Goal: Task Accomplishment & Management: Manage account settings

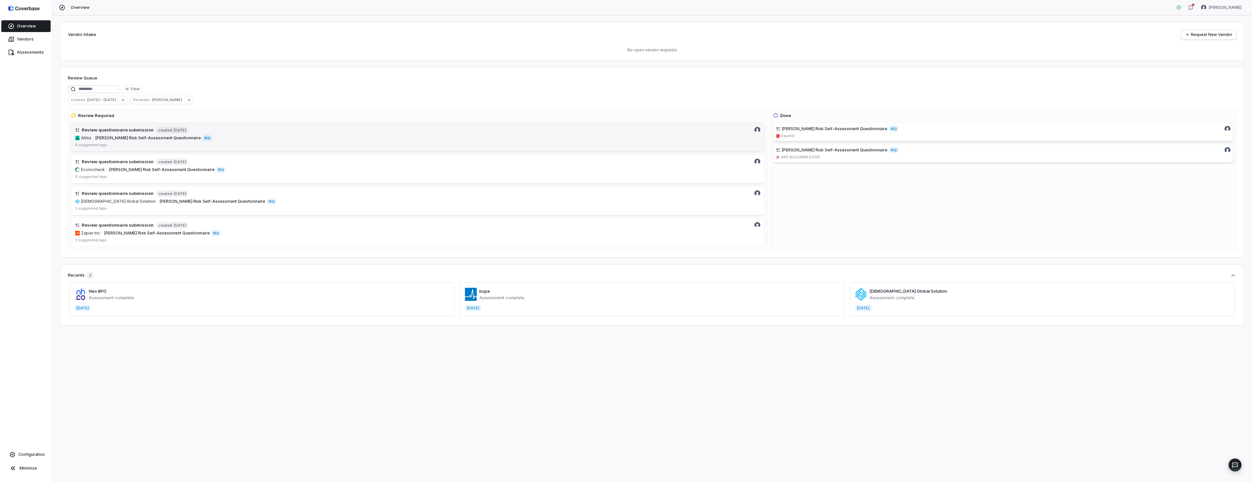
click at [89, 134] on link "Review questionnaire submission created [DATE] [PERSON_NAME] Risk Self-Assessme…" at bounding box center [418, 137] width 694 height 29
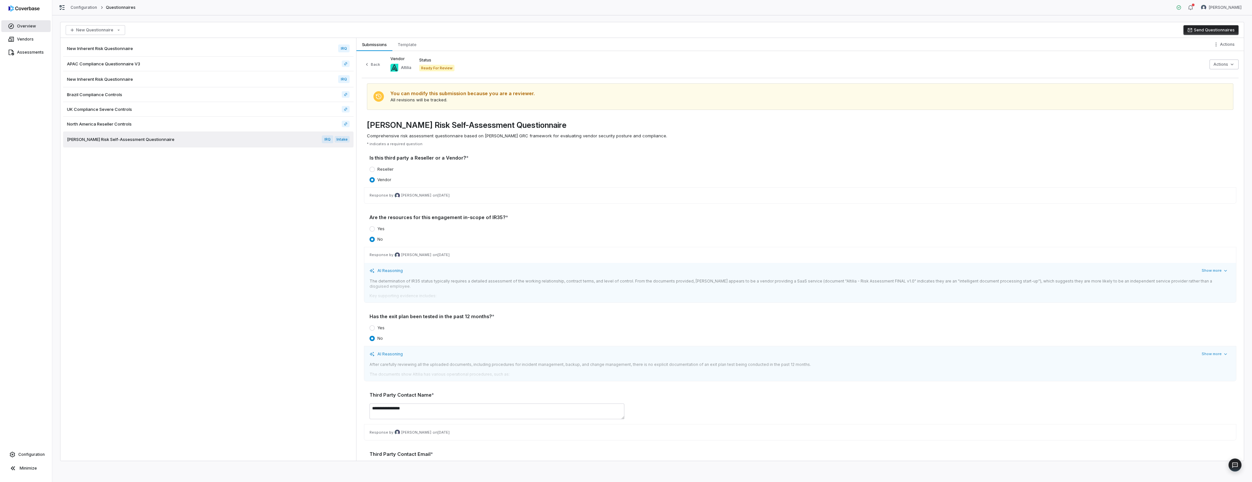
click at [29, 25] on span "Overview" at bounding box center [26, 26] width 19 height 5
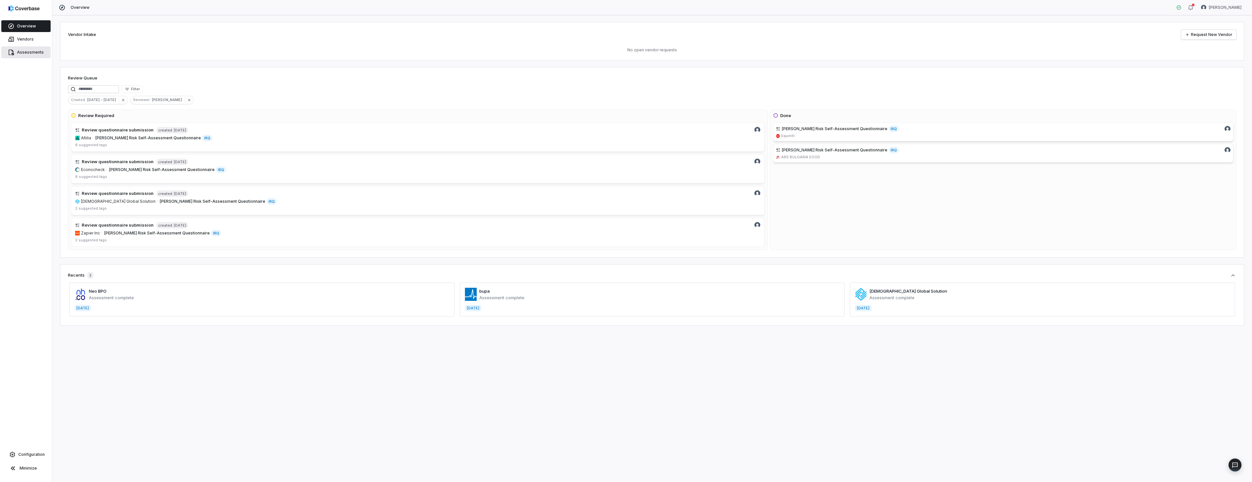
click at [26, 51] on span "Assessments" at bounding box center [30, 52] width 27 height 5
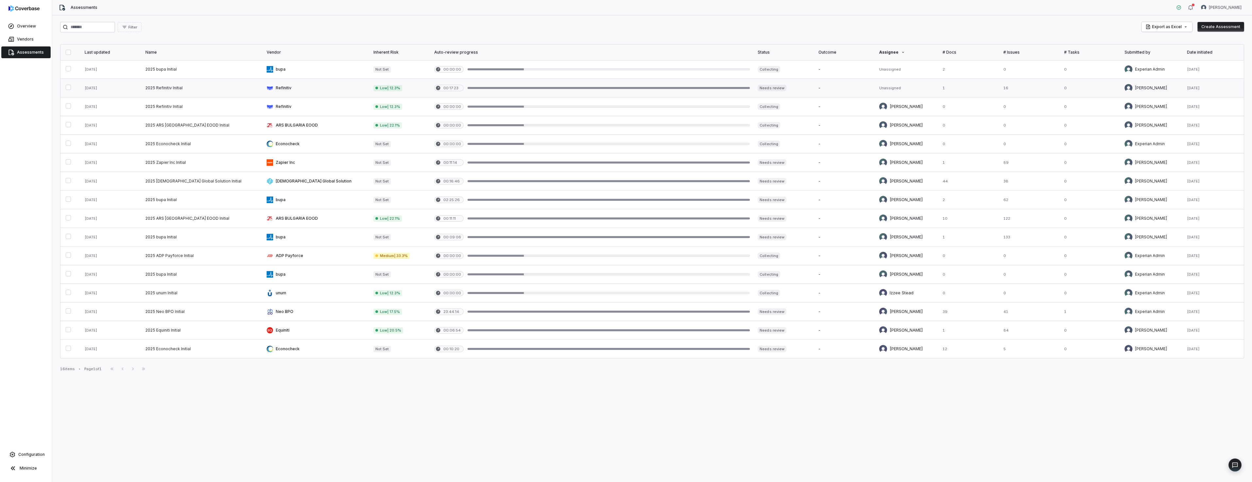
click at [163, 88] on link at bounding box center [202, 88] width 121 height 18
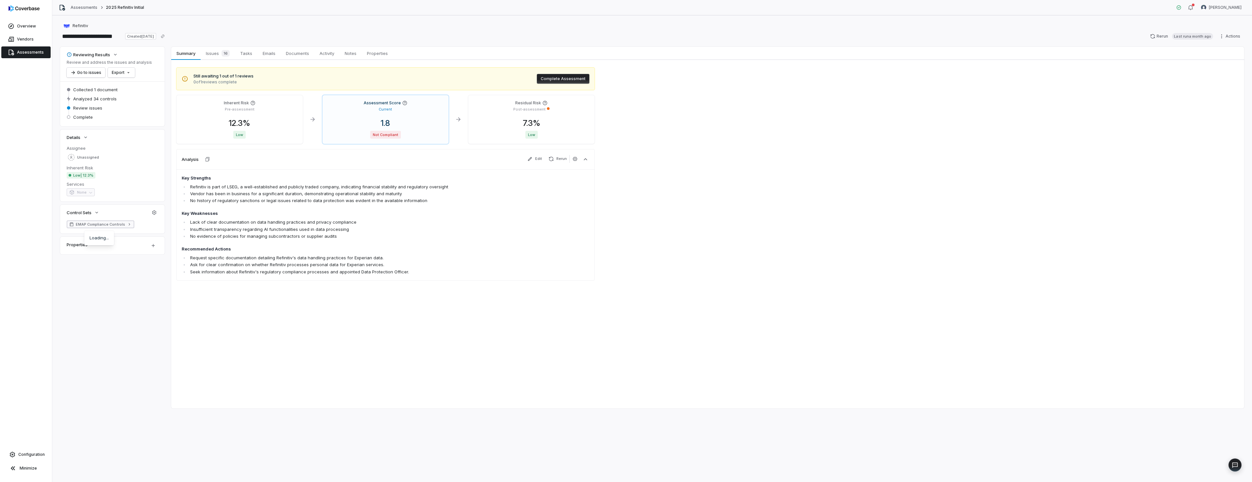
click at [129, 224] on icon at bounding box center [129, 224] width 5 height 5
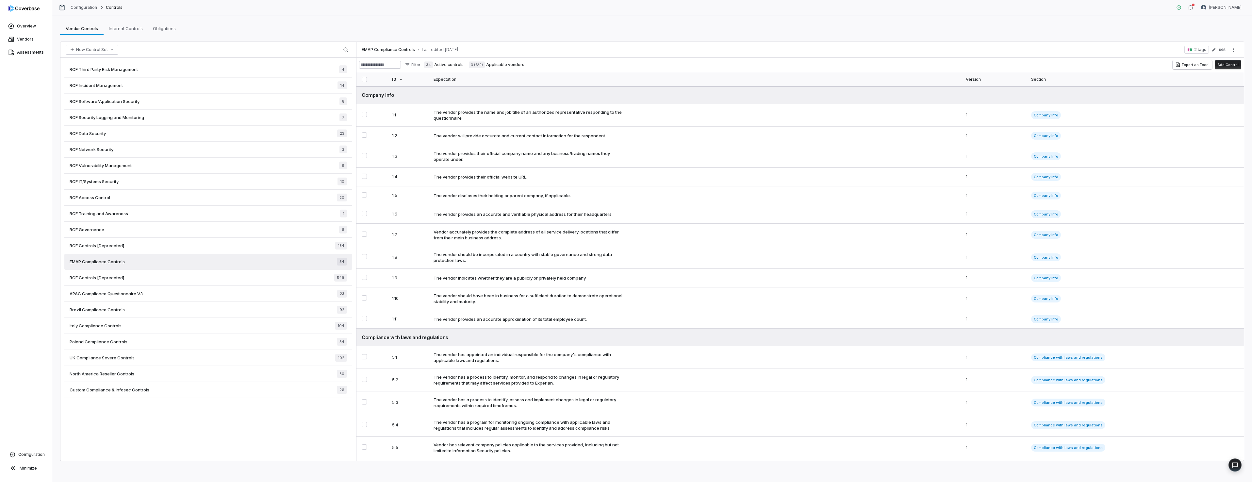
click at [115, 68] on span "RCF Third Party Risk Management" at bounding box center [104, 69] width 68 height 6
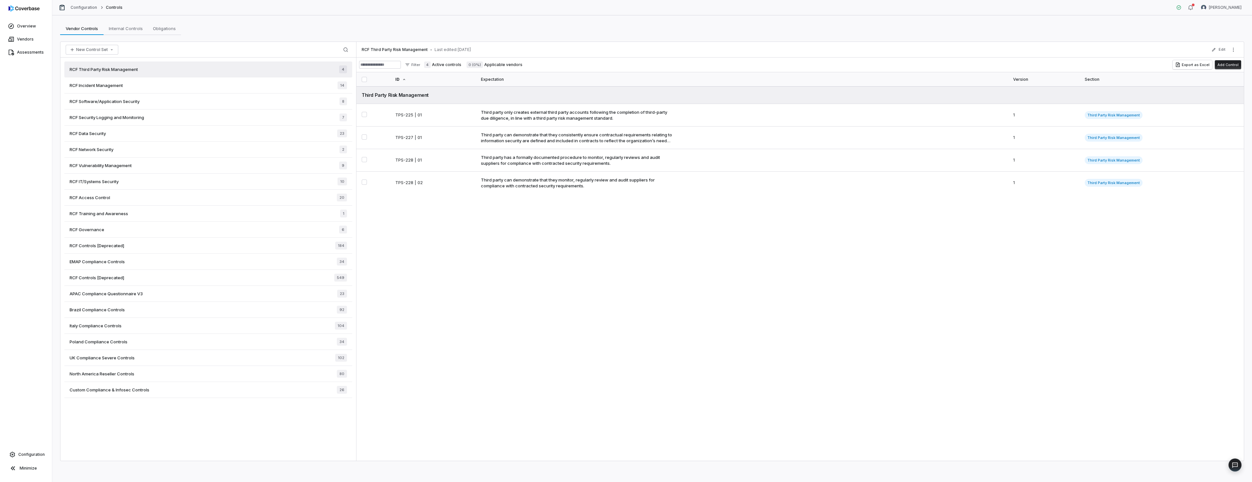
click at [362, 78] on button "button" at bounding box center [364, 79] width 5 height 5
click at [132, 103] on span "RCF Software/Application Security" at bounding box center [105, 101] width 70 height 6
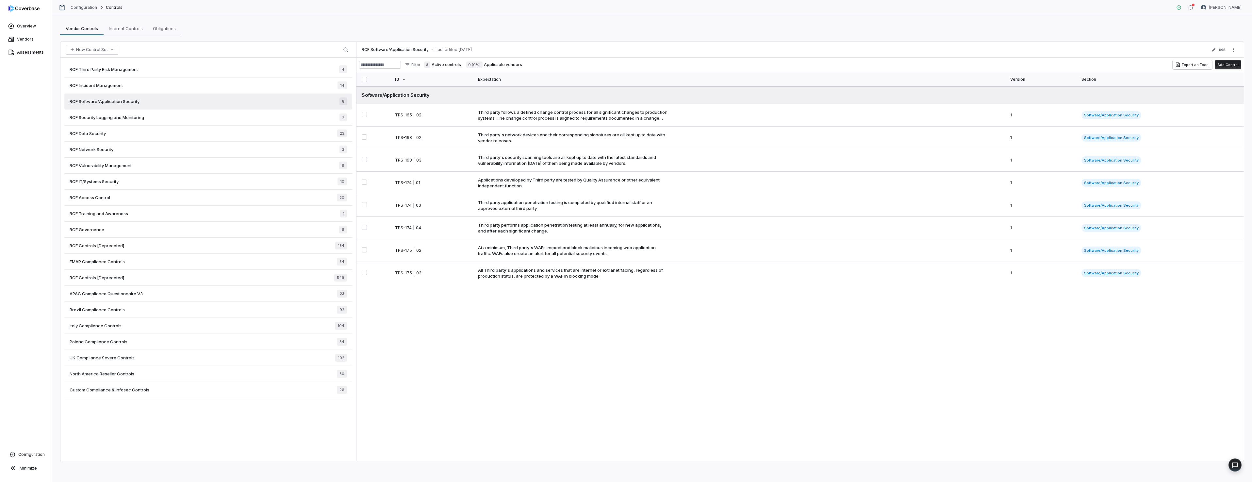
click at [365, 81] on button "button" at bounding box center [364, 79] width 5 height 5
click at [112, 137] on div "RCF Data Security 23" at bounding box center [208, 133] width 288 height 16
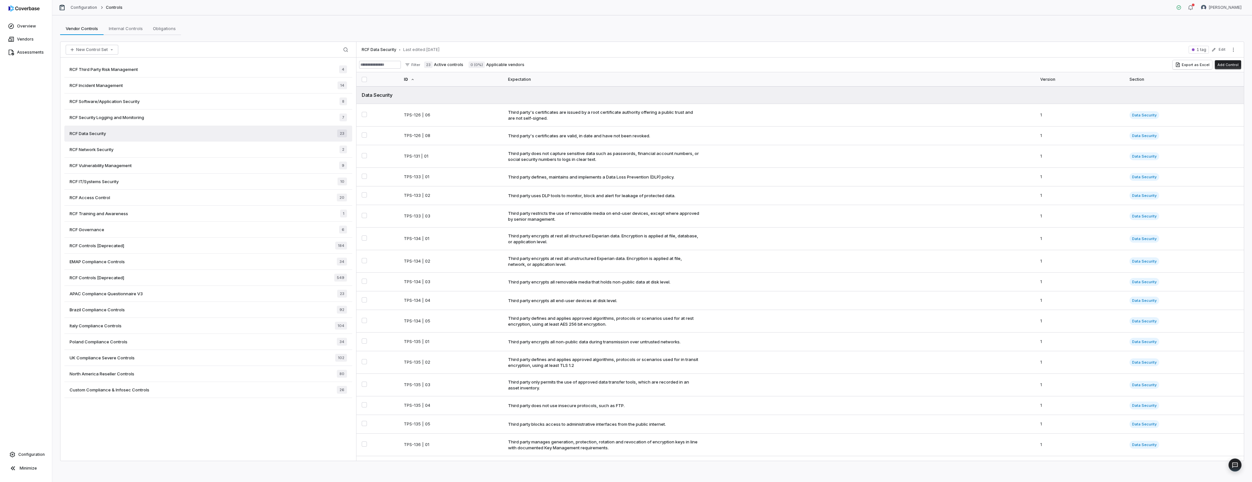
click at [363, 80] on button "button" at bounding box center [364, 79] width 5 height 5
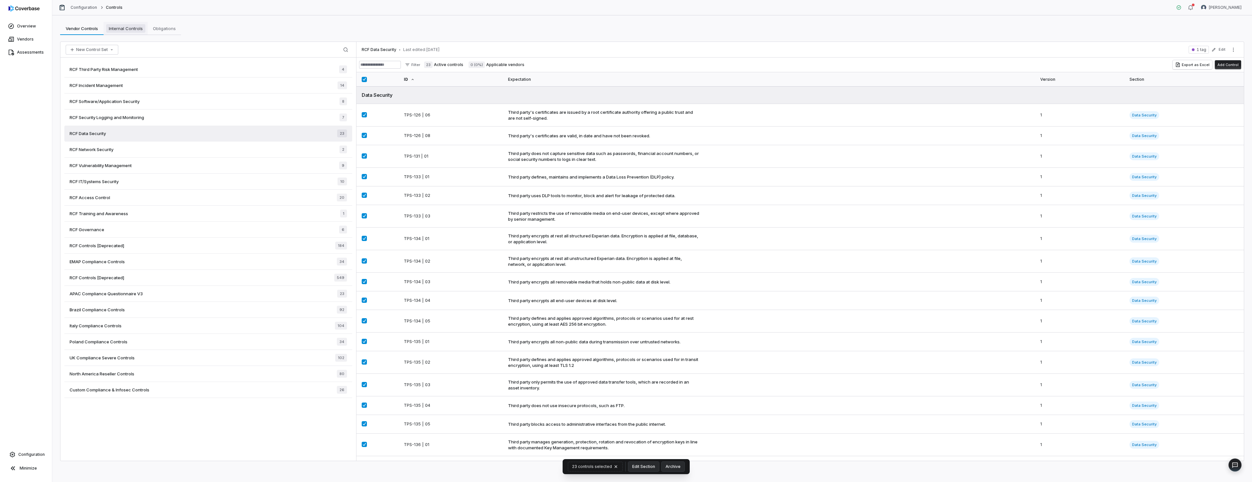
click at [132, 29] on span "Internal Controls" at bounding box center [125, 28] width 39 height 8
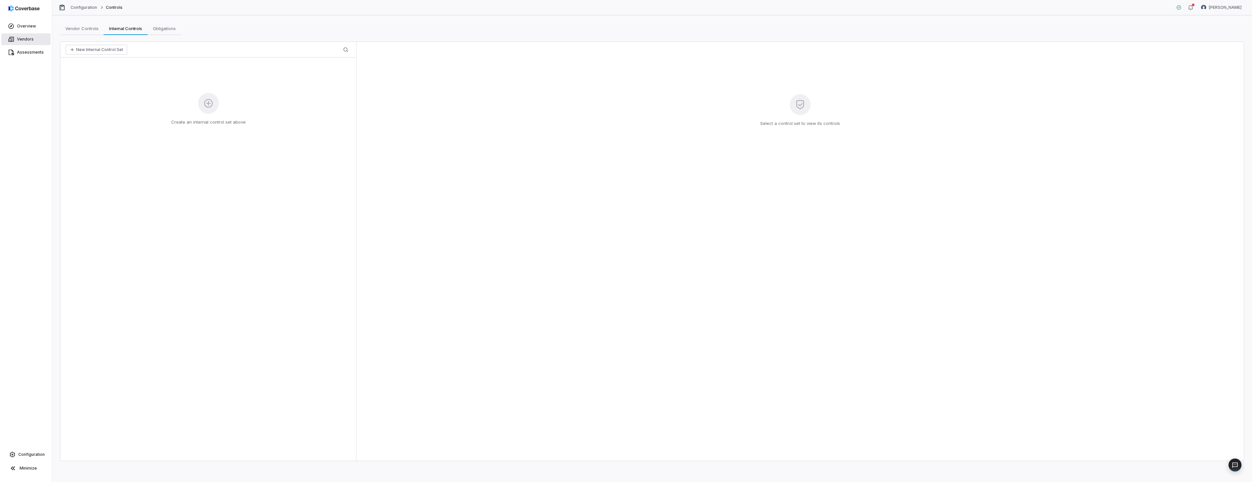
click at [20, 38] on span "Vendors" at bounding box center [25, 39] width 17 height 5
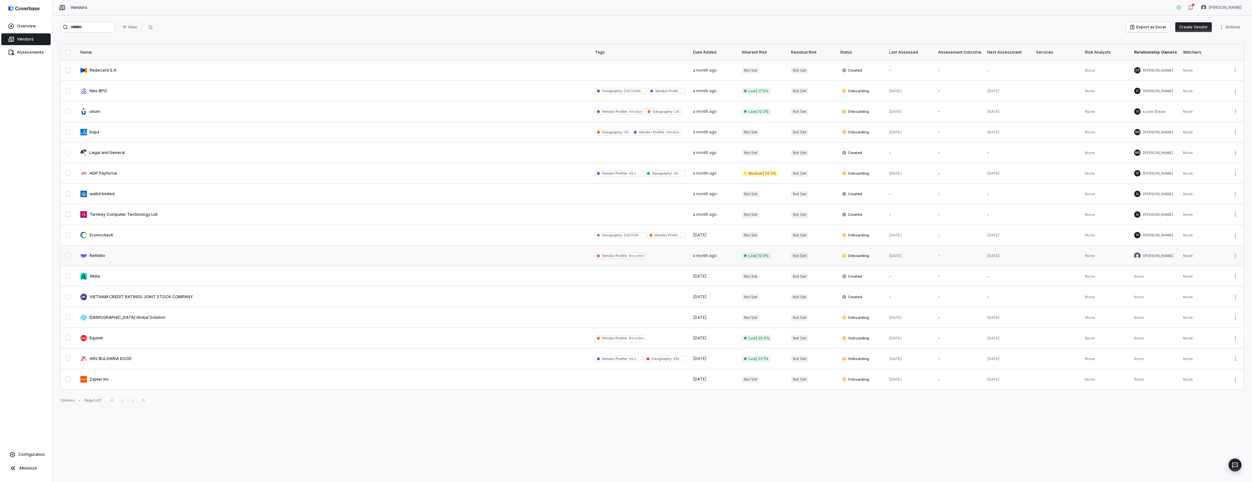
click at [94, 254] on link at bounding box center [333, 255] width 515 height 20
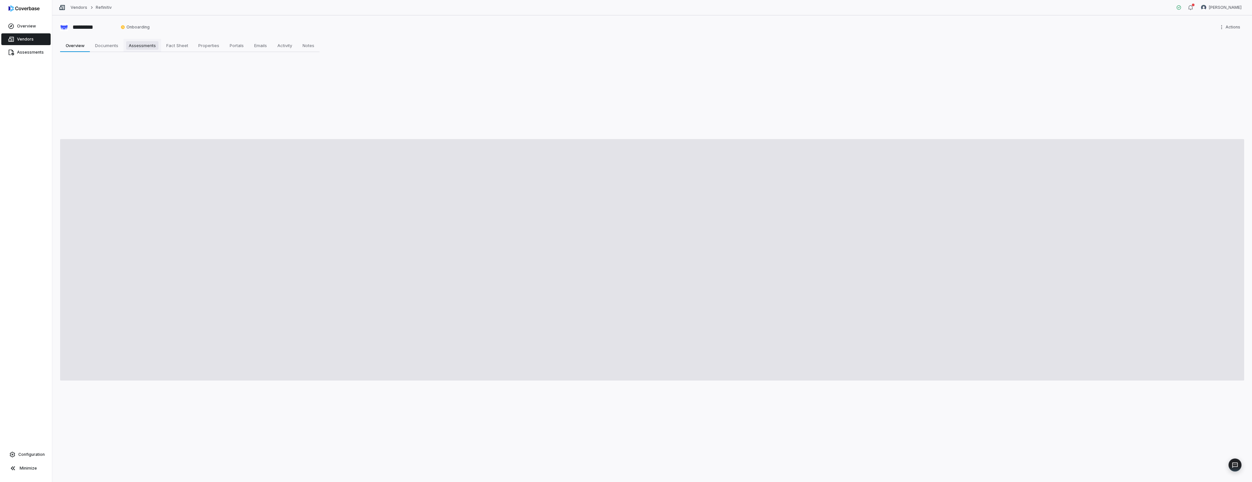
click at [144, 47] on span "Assessments" at bounding box center [142, 45] width 32 height 8
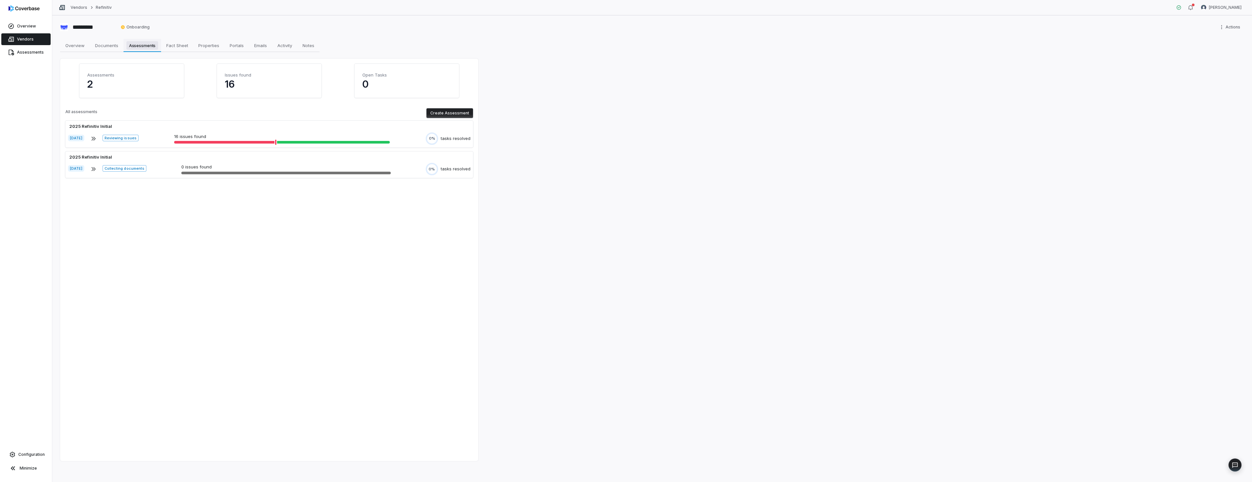
click at [144, 47] on span "Assessments" at bounding box center [142, 45] width 32 height 8
click at [25, 41] on span "Vendors" at bounding box center [25, 39] width 17 height 5
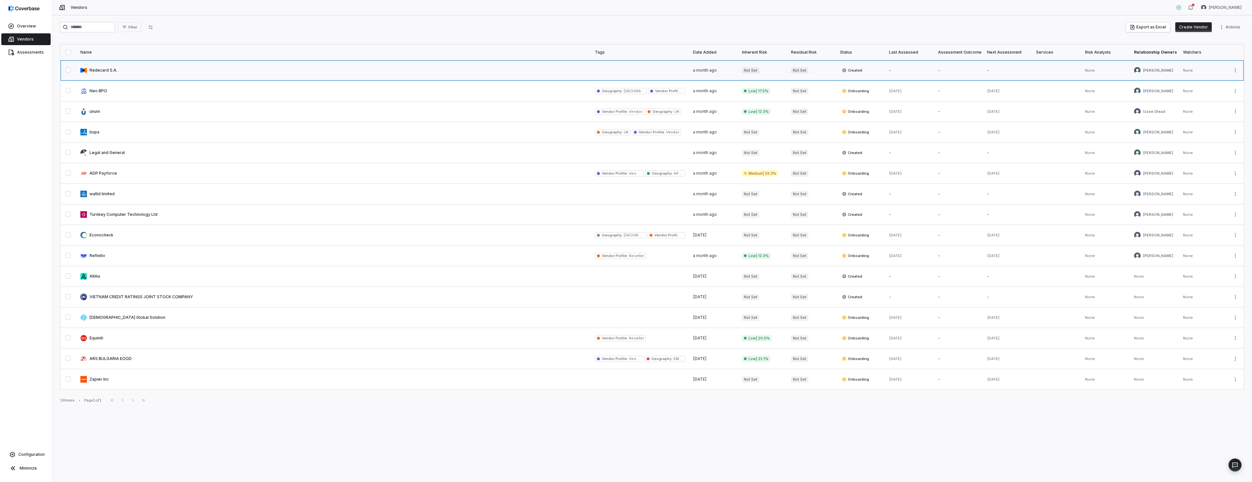
click at [93, 69] on link at bounding box center [333, 70] width 515 height 20
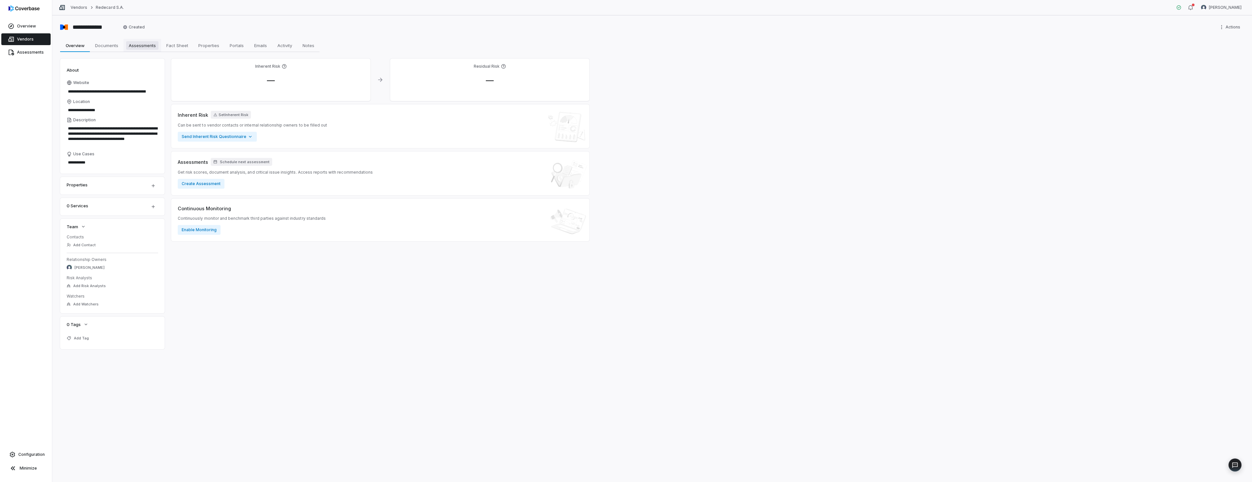
click at [133, 46] on span "Assessments" at bounding box center [142, 45] width 32 height 8
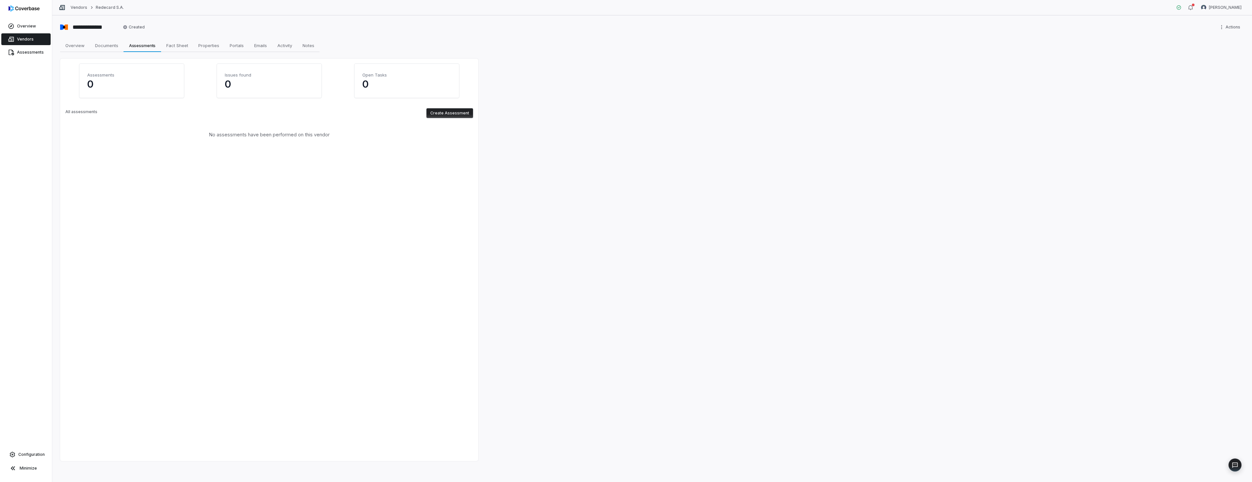
click at [444, 112] on button "Create Assessment" at bounding box center [450, 113] width 47 height 10
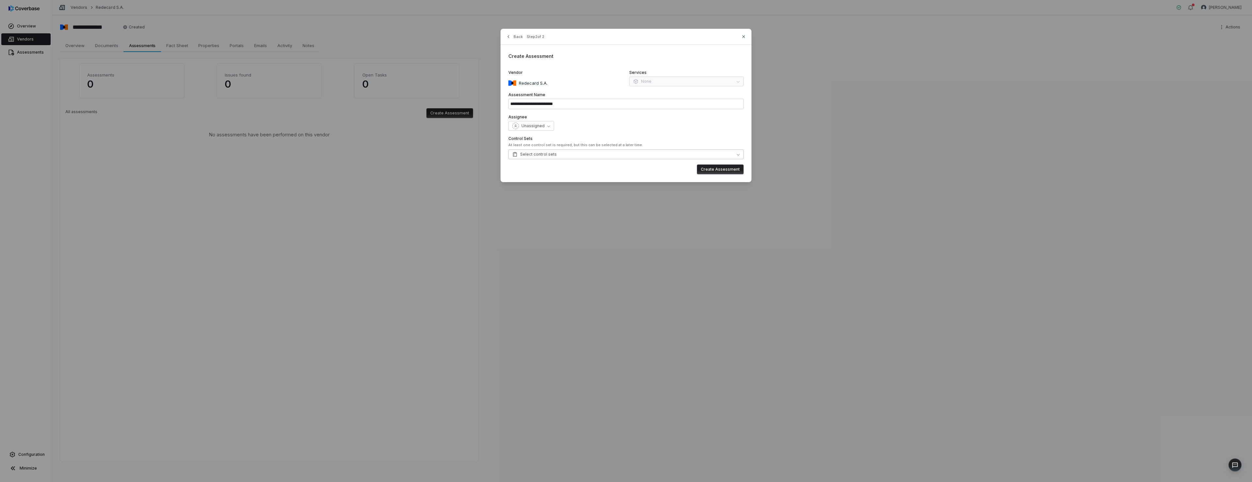
click at [493, 156] on span "Select control sets" at bounding box center [534, 154] width 44 height 5
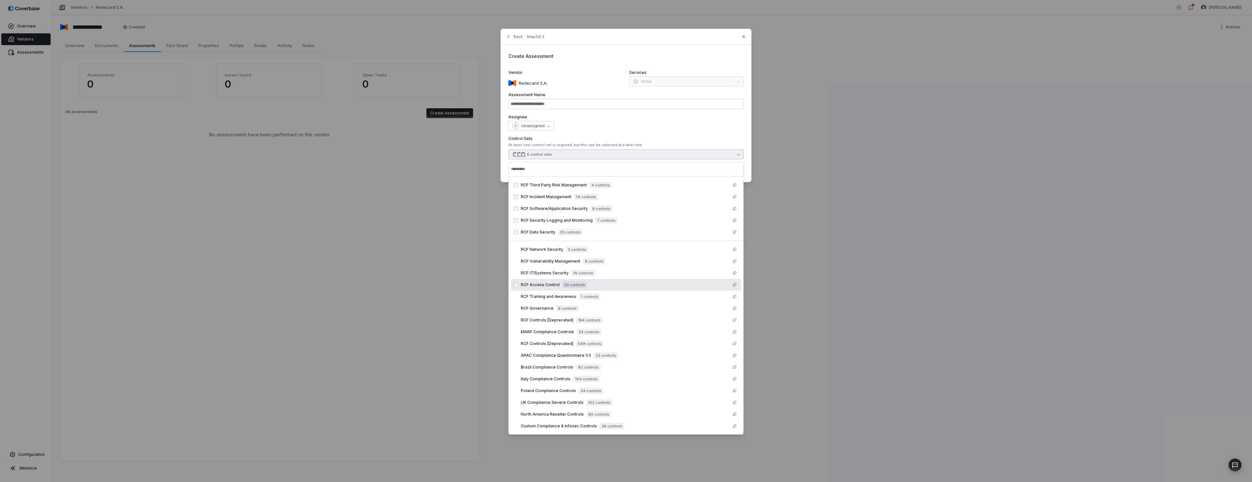
click at [493, 208] on div "Back Step 2 of 2 Create Assessment Vendor Redecard S.A. Services None Assessmen…" at bounding box center [626, 105] width 1252 height 211
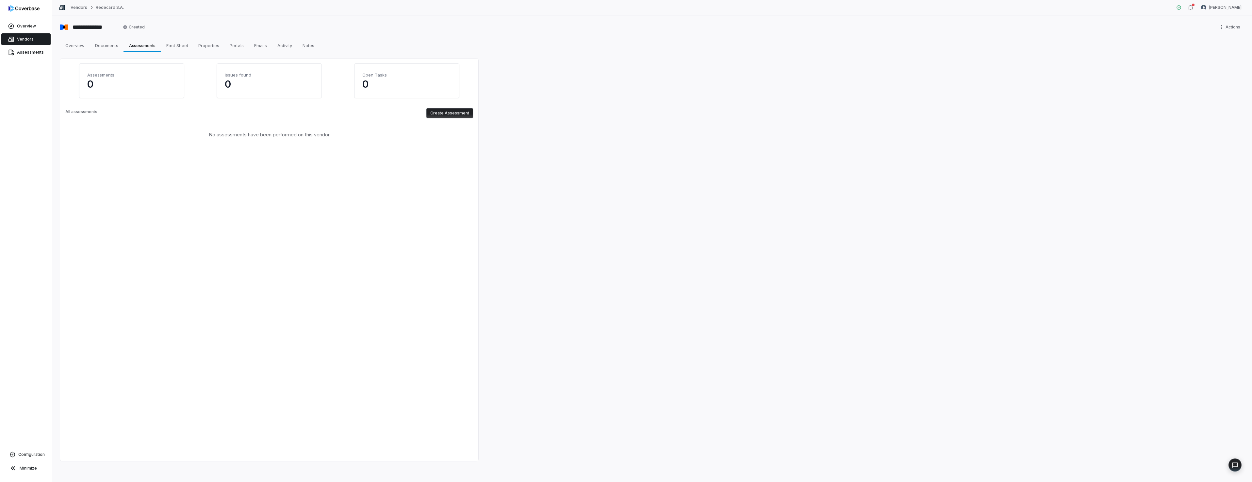
click at [449, 113] on button "Create Assessment" at bounding box center [450, 113] width 47 height 10
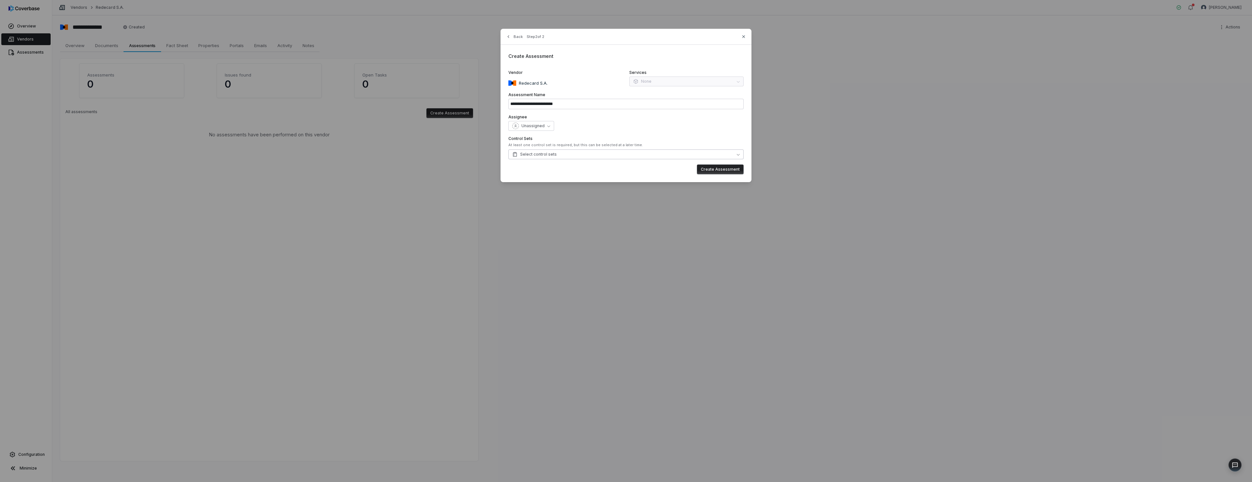
click at [493, 155] on span "Select control sets" at bounding box center [534, 154] width 44 height 5
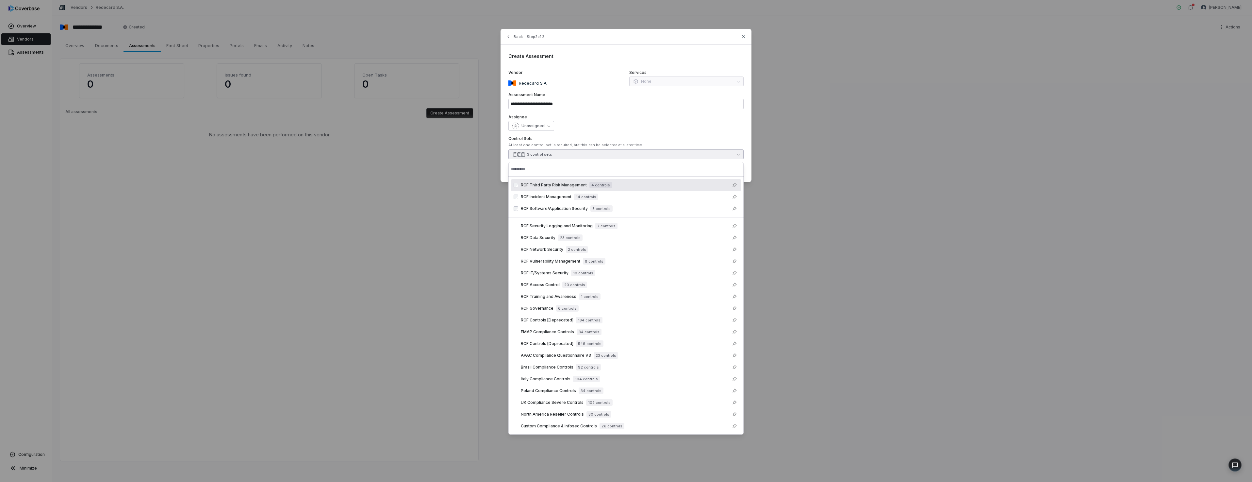
click at [493, 168] on div "**********" at bounding box center [626, 105] width 251 height 153
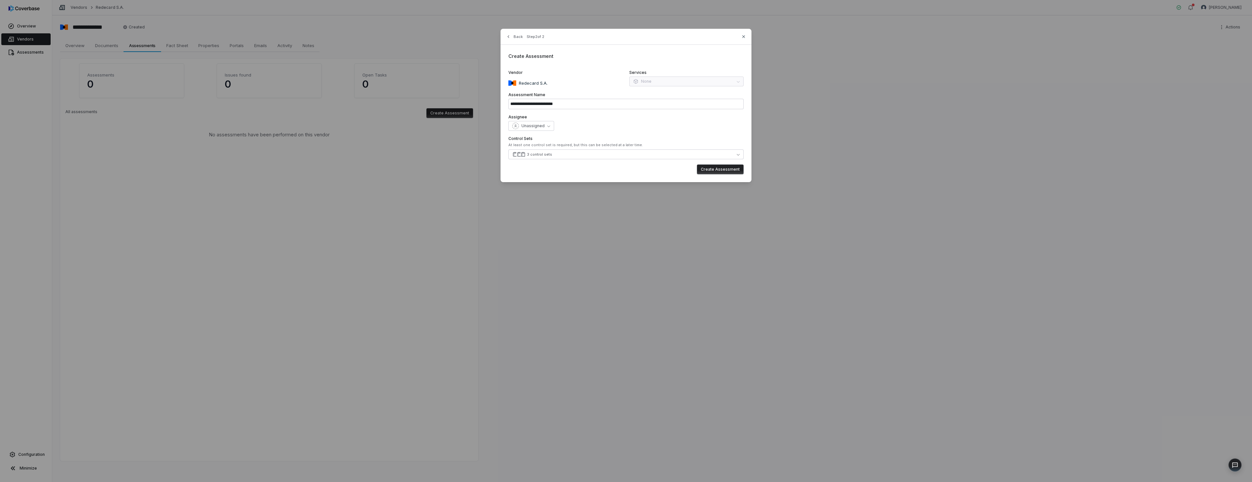
click at [493, 173] on button "Create Assessment" at bounding box center [720, 169] width 47 height 10
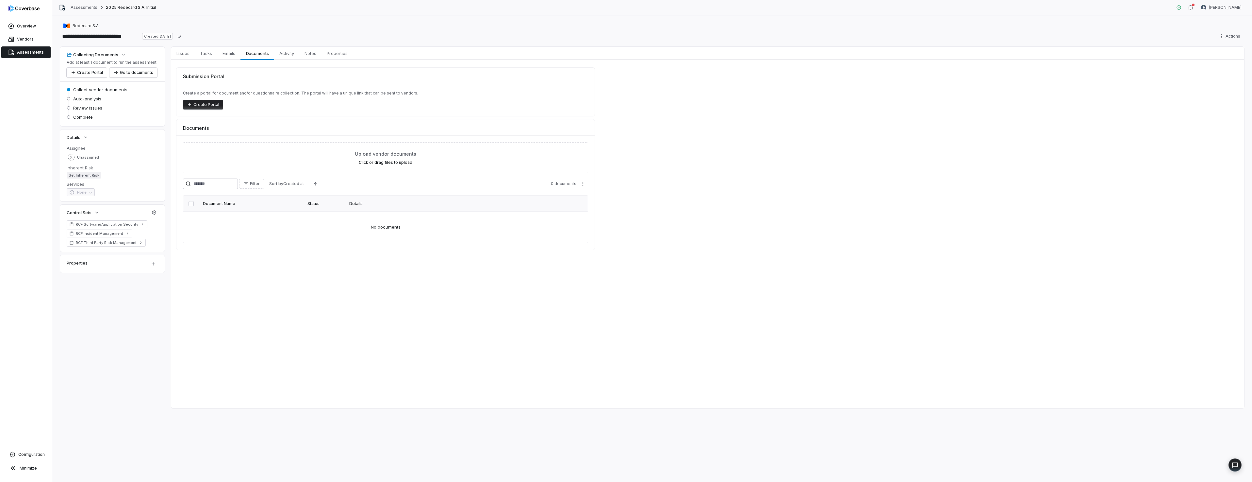
click at [202, 103] on button "Create Portal" at bounding box center [203, 105] width 40 height 10
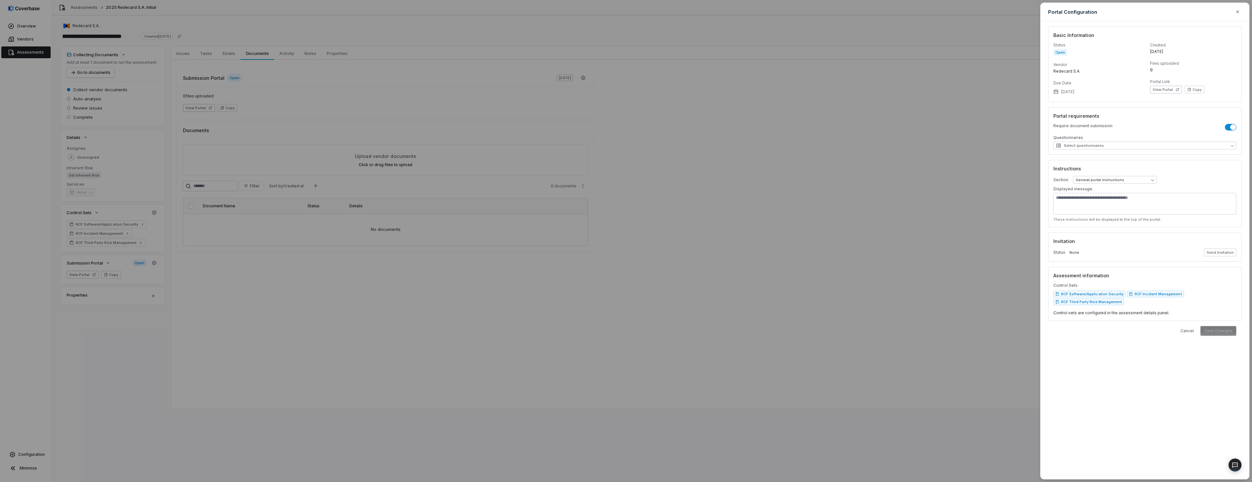
click at [493, 266] on div "Cancel Save Changes" at bounding box center [1145, 331] width 183 height 10
click at [493, 143] on span "Select questionnaires" at bounding box center [1080, 145] width 48 height 5
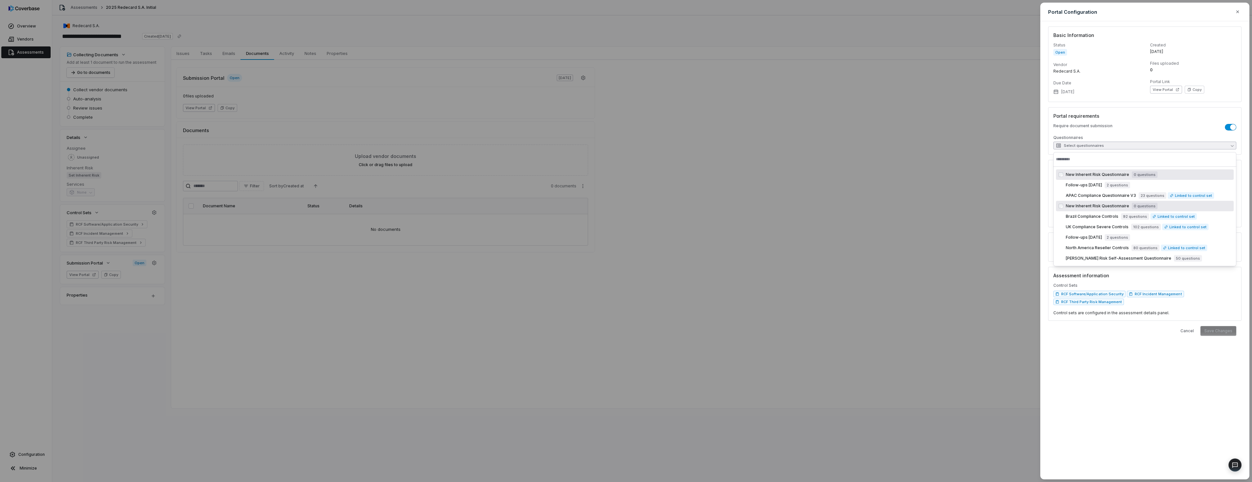
click at [493, 143] on span "Select questionnaires" at bounding box center [1080, 145] width 48 height 5
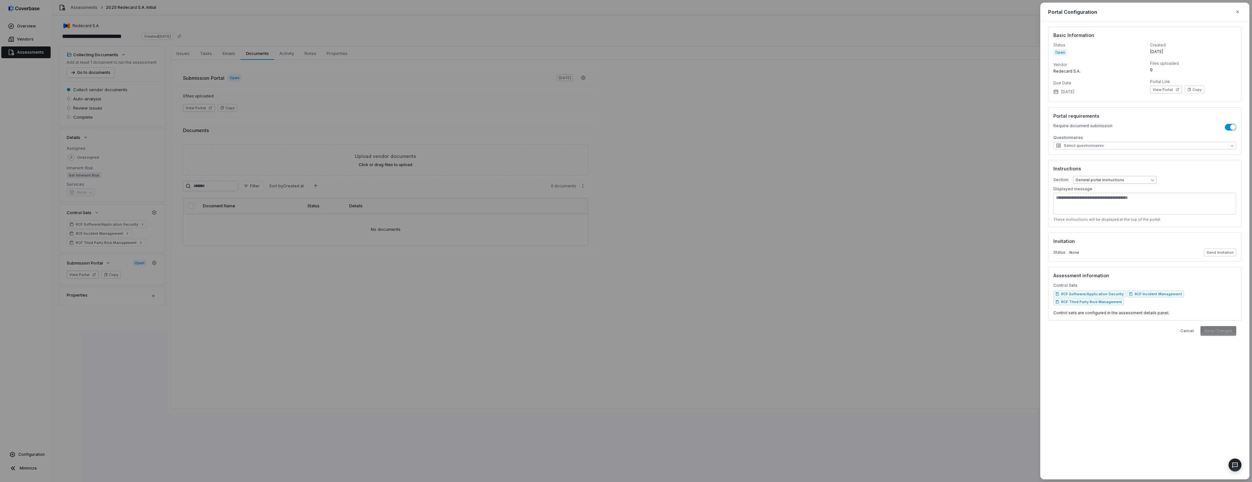
click at [493, 181] on body "**********" at bounding box center [626, 241] width 1252 height 482
drag, startPoint x: 1106, startPoint y: 333, endPoint x: 1110, endPoint y: 332, distance: 4.0
click at [493, 266] on div "Cancel Save Changes" at bounding box center [1145, 331] width 183 height 10
click at [493, 13] on icon "button" at bounding box center [1237, 11] width 5 height 5
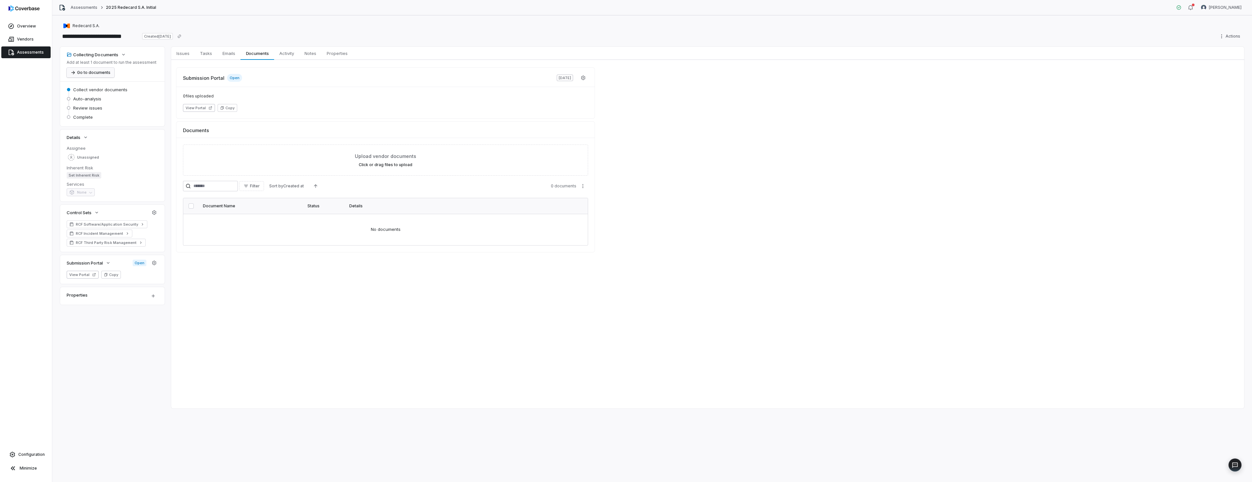
click at [92, 74] on button "Go to documents" at bounding box center [91, 73] width 48 height 10
click at [258, 54] on span "Documents" at bounding box center [257, 53] width 28 height 8
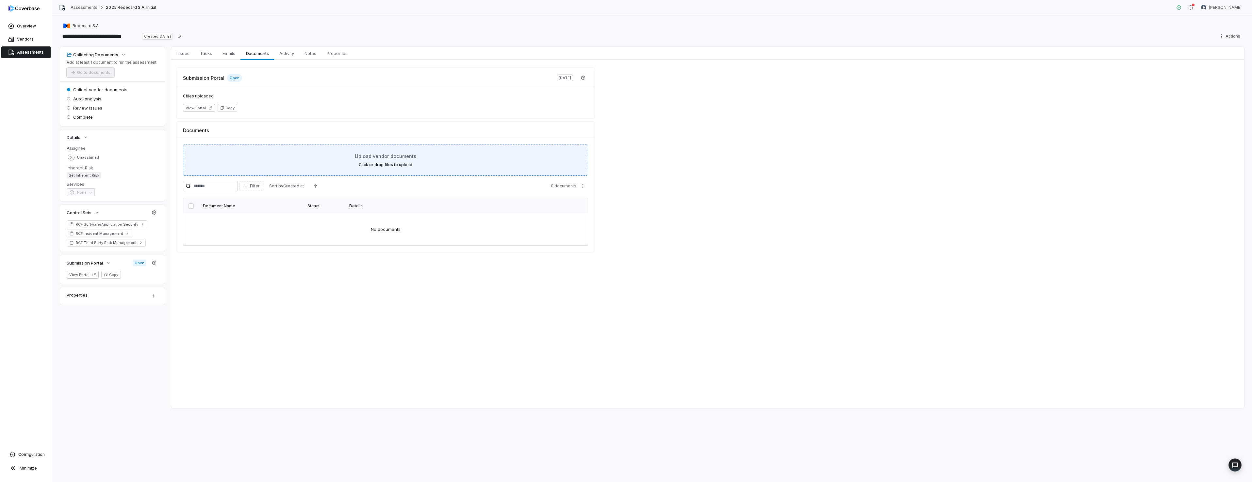
click at [388, 157] on span "Upload vendor documents" at bounding box center [385, 156] width 61 height 7
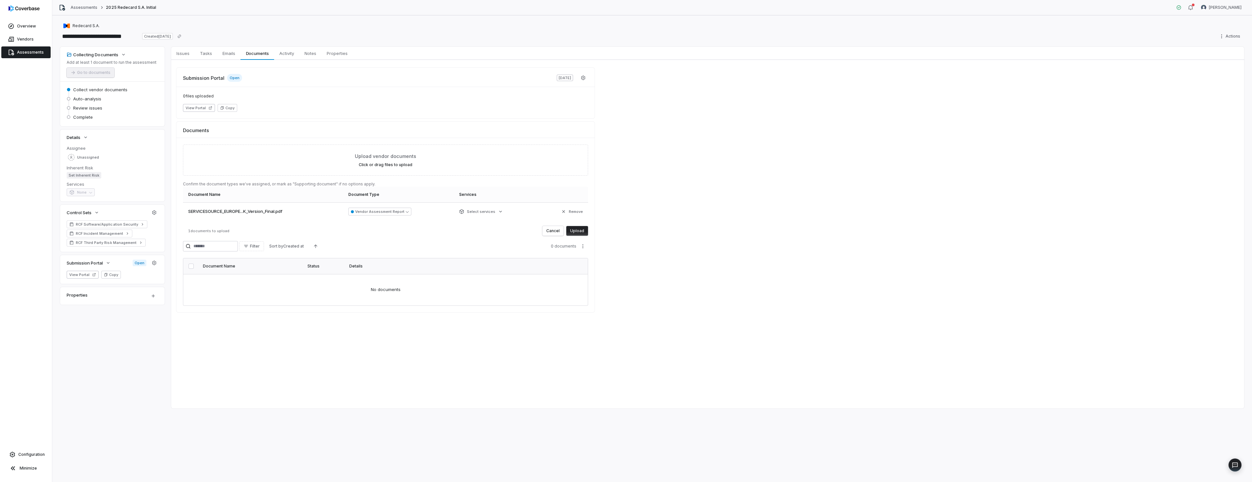
click at [493, 230] on button "Upload" at bounding box center [577, 231] width 22 height 10
click at [82, 70] on button "Start Assessment" at bounding box center [88, 73] width 42 height 10
click at [96, 204] on icon "button" at bounding box center [96, 205] width 5 height 5
click at [22, 53] on span "Assessments" at bounding box center [30, 52] width 27 height 5
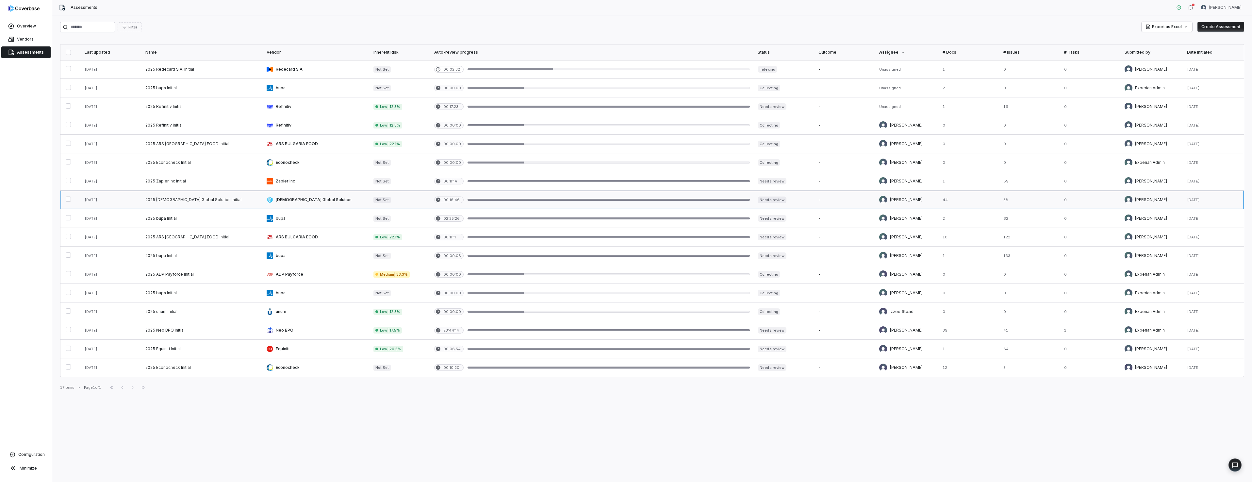
click at [167, 200] on link at bounding box center [202, 200] width 121 height 18
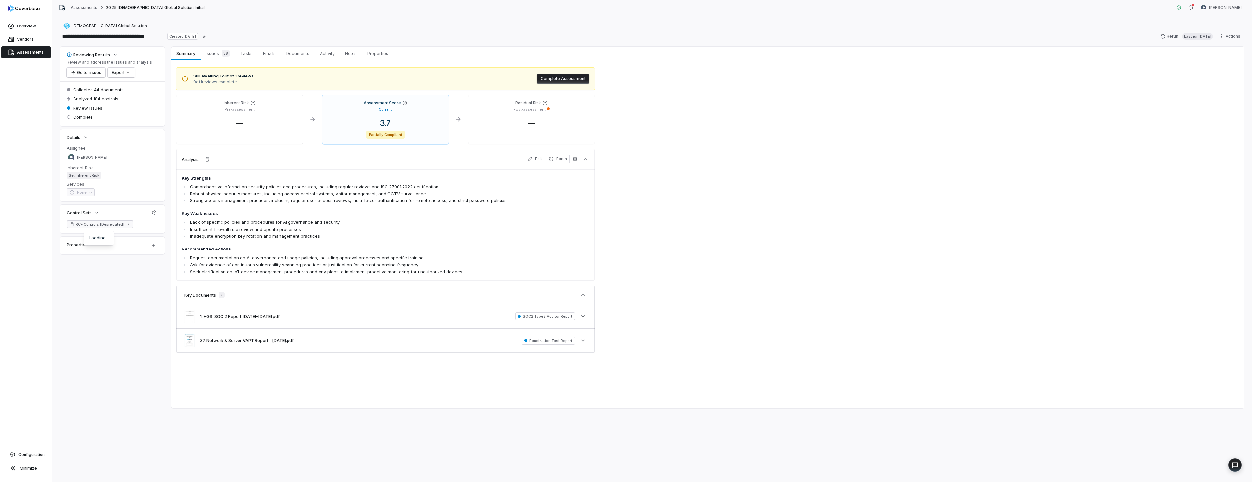
click at [105, 226] on span "RCF Controls [Deprecated]" at bounding box center [100, 224] width 48 height 5
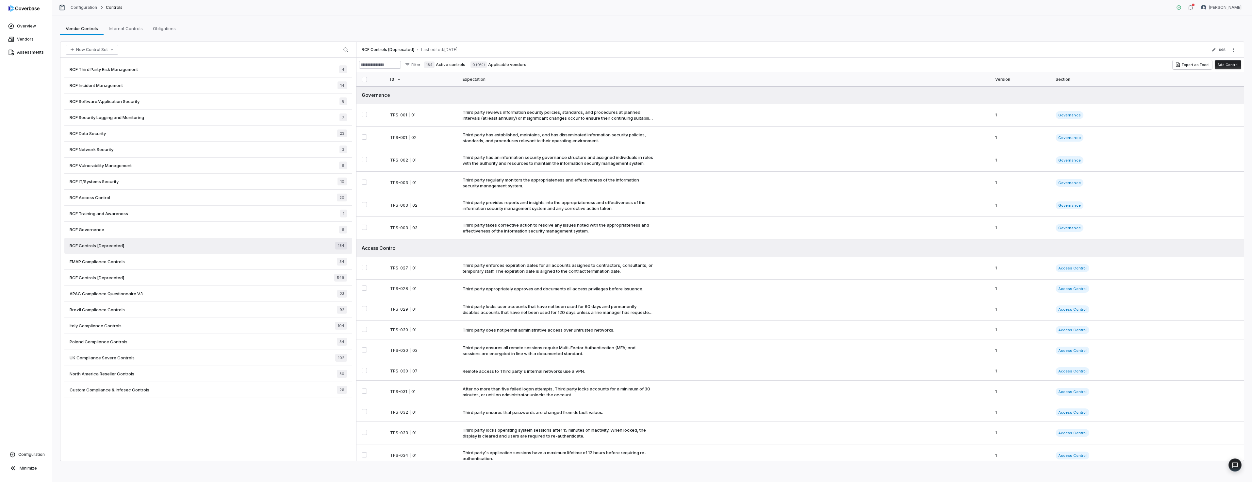
click at [122, 70] on span "RCF Third Party Risk Management" at bounding box center [104, 69] width 68 height 6
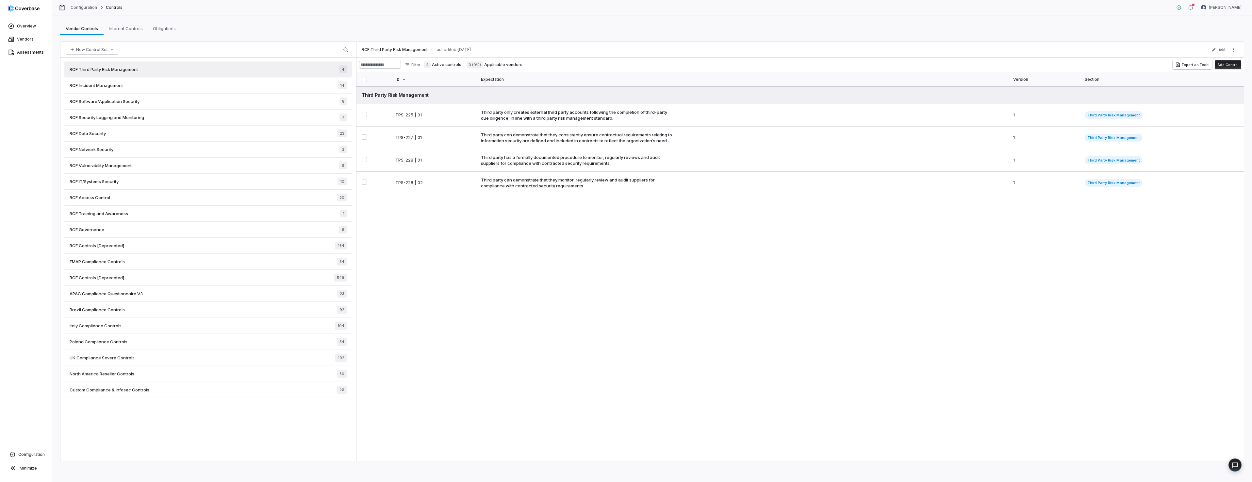
click at [364, 79] on button "button" at bounding box center [364, 79] width 5 height 5
click at [22, 53] on span "Assessments" at bounding box center [30, 52] width 27 height 5
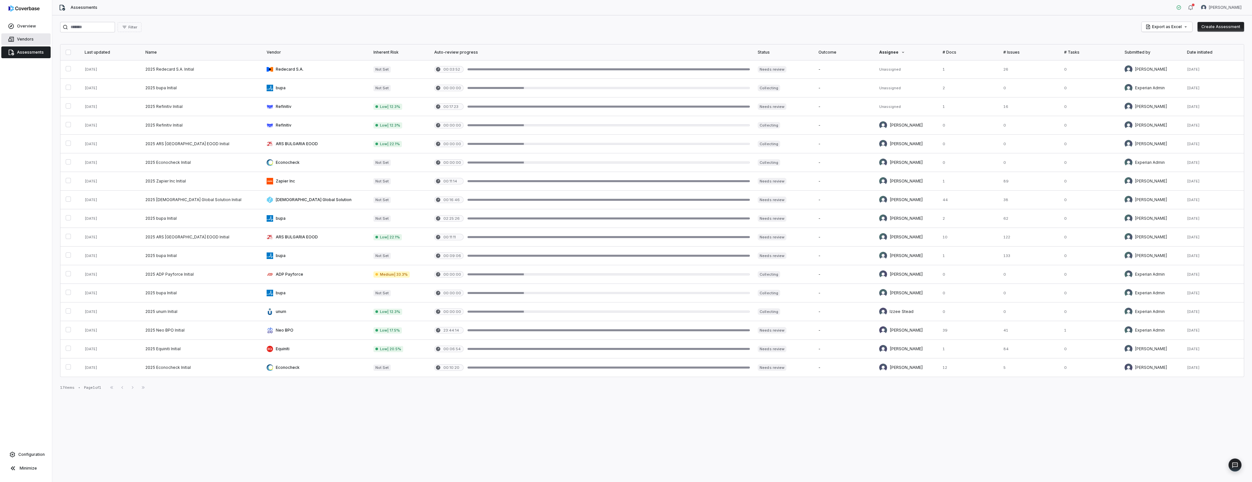
click at [30, 42] on link "Vendors" at bounding box center [25, 39] width 49 height 12
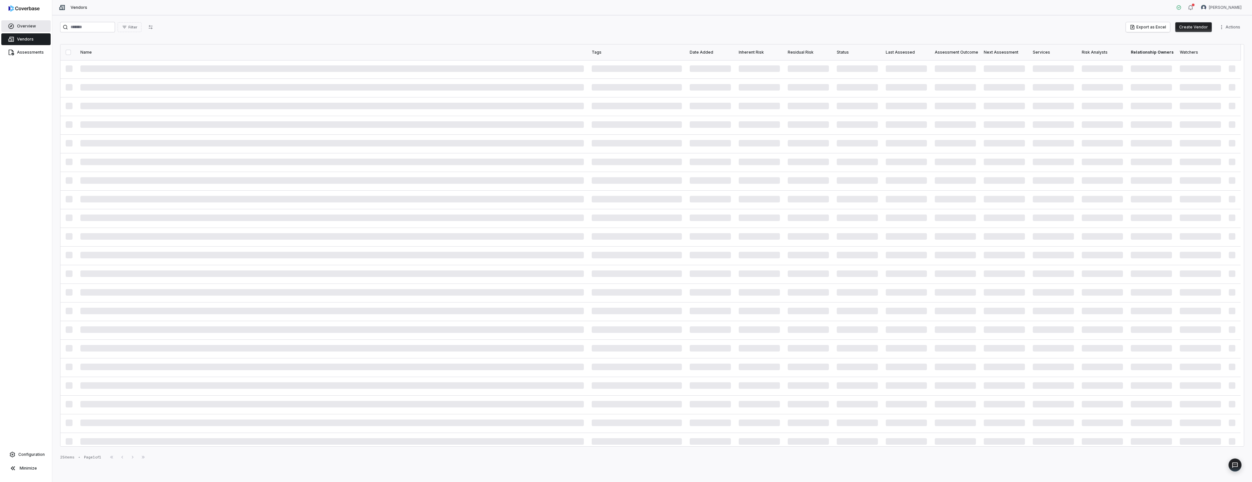
click at [30, 27] on span "Overview" at bounding box center [26, 26] width 19 height 5
click at [28, 26] on span "Overview" at bounding box center [26, 26] width 19 height 5
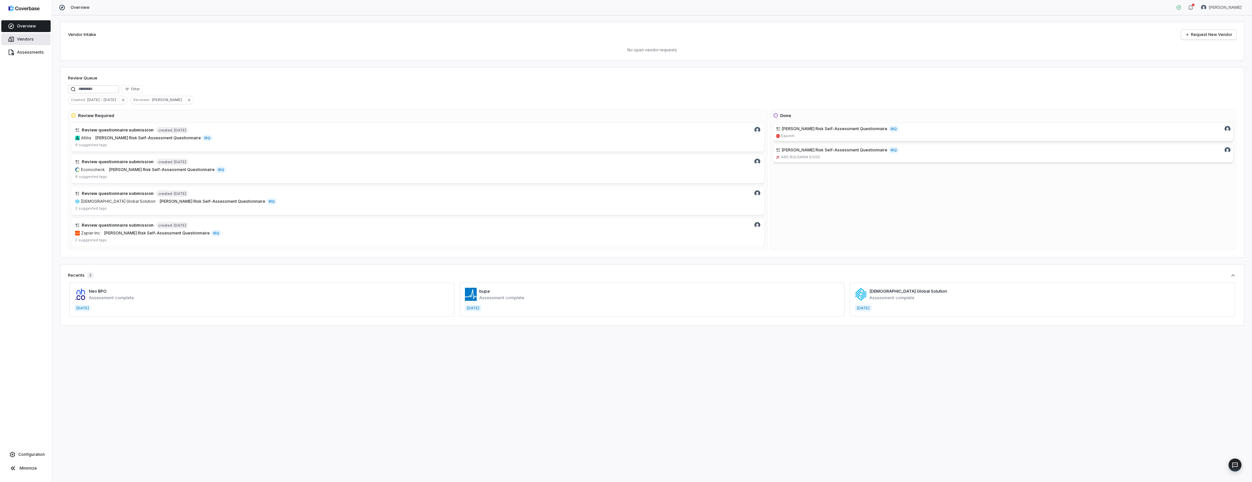
click at [24, 38] on span "Vendors" at bounding box center [25, 39] width 17 height 5
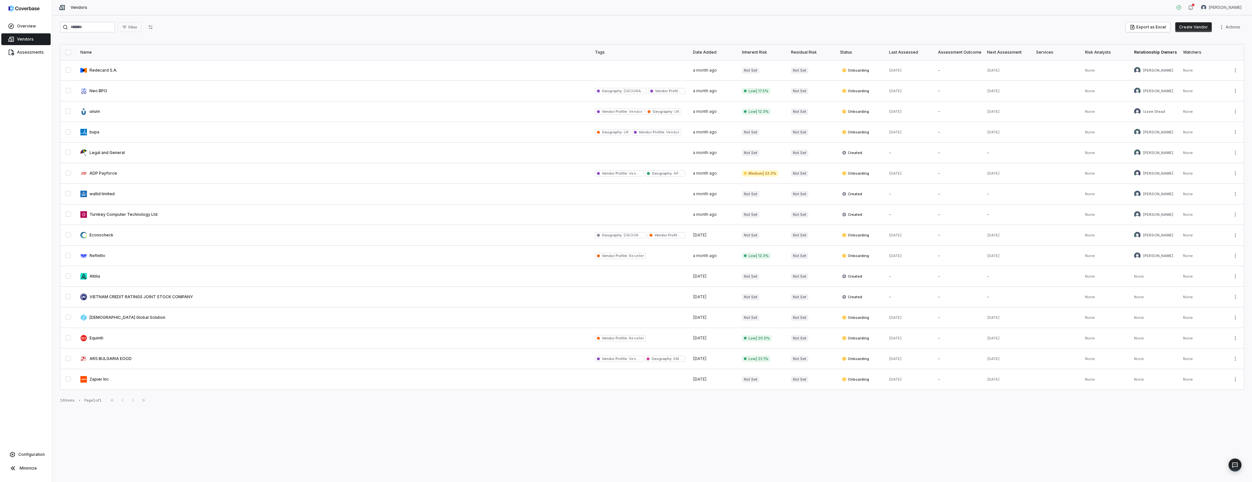
click at [493, 52] on div "Status" at bounding box center [860, 52] width 41 height 5
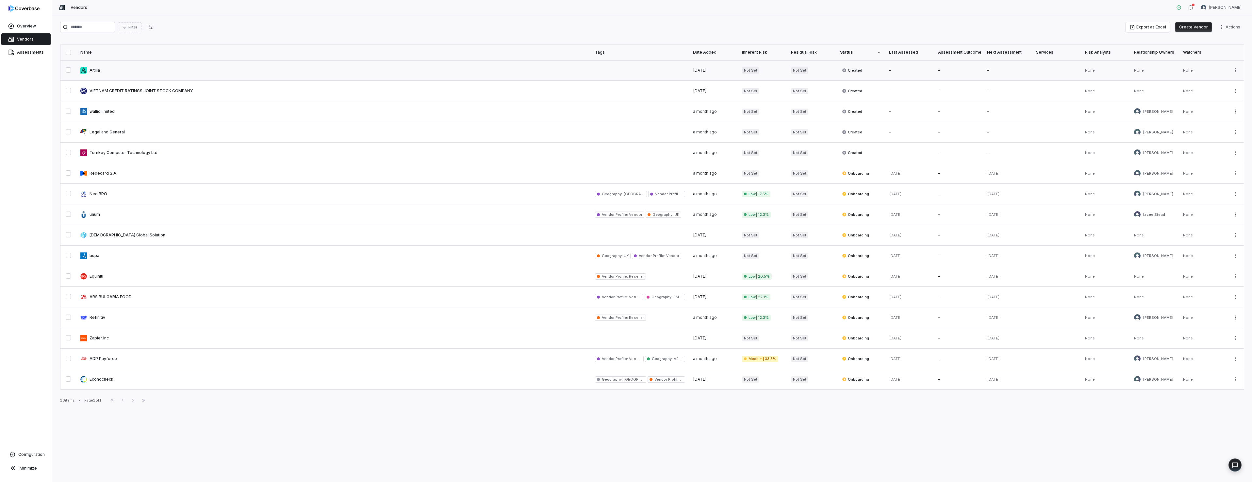
click at [91, 70] on link at bounding box center [333, 70] width 515 height 20
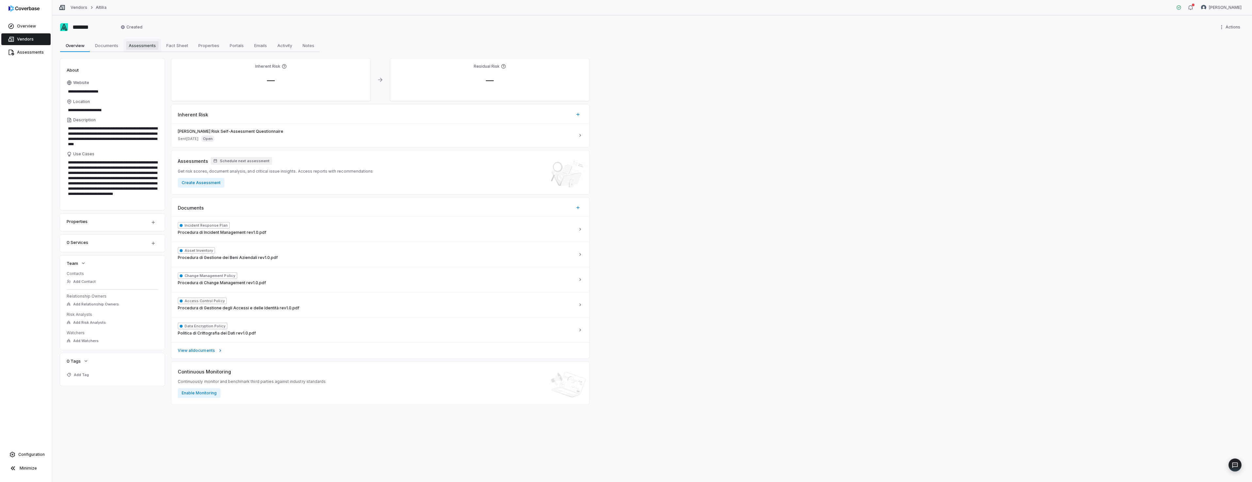
click at [137, 48] on span "Assessments" at bounding box center [142, 45] width 32 height 8
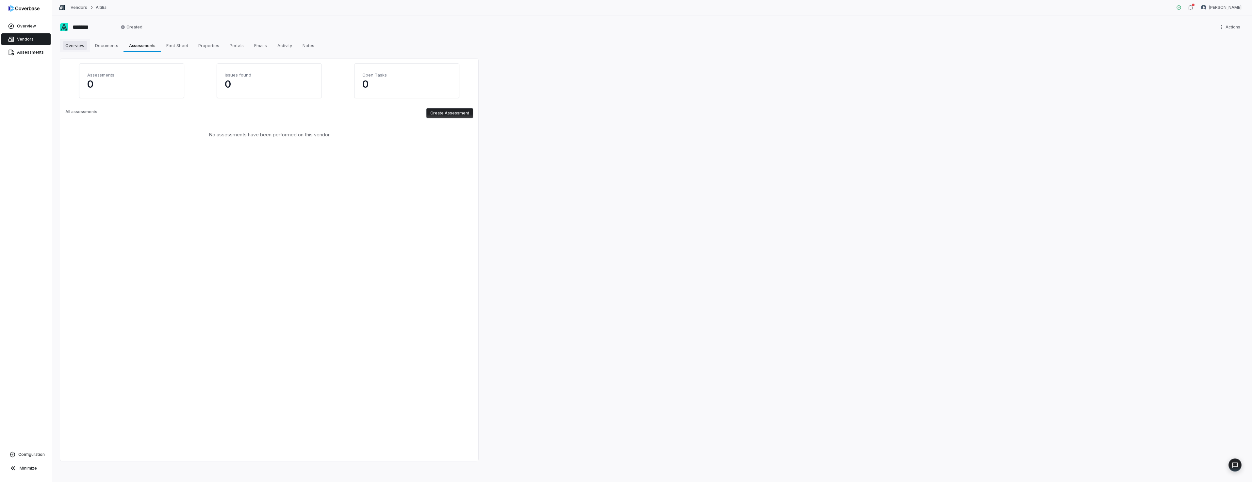
click at [74, 46] on span "Overview" at bounding box center [75, 45] width 25 height 8
type textarea "*"
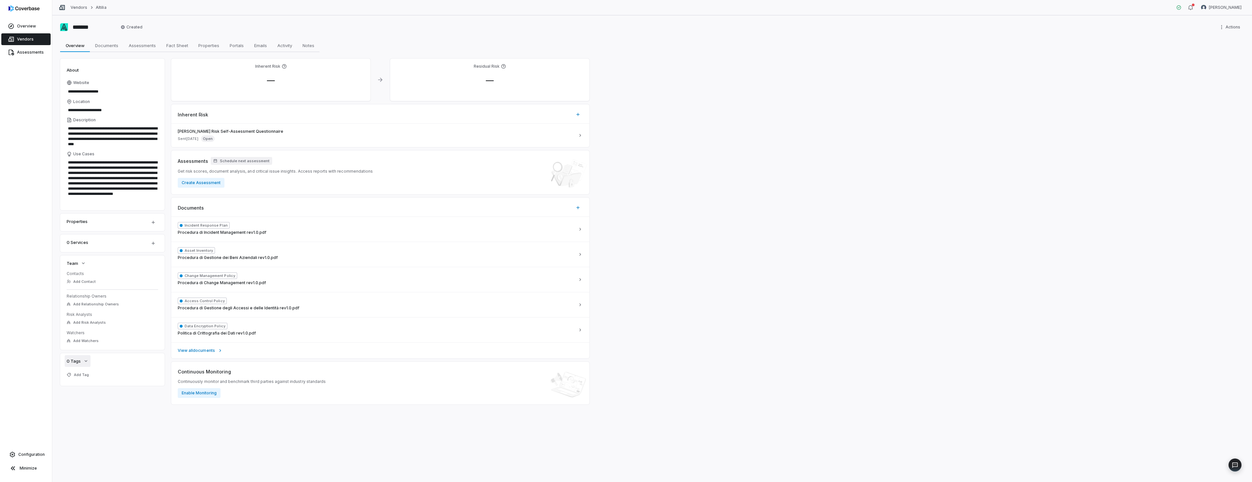
click at [83, 266] on icon "button" at bounding box center [85, 360] width 5 height 5
click at [26, 52] on span "Assessments" at bounding box center [30, 52] width 27 height 5
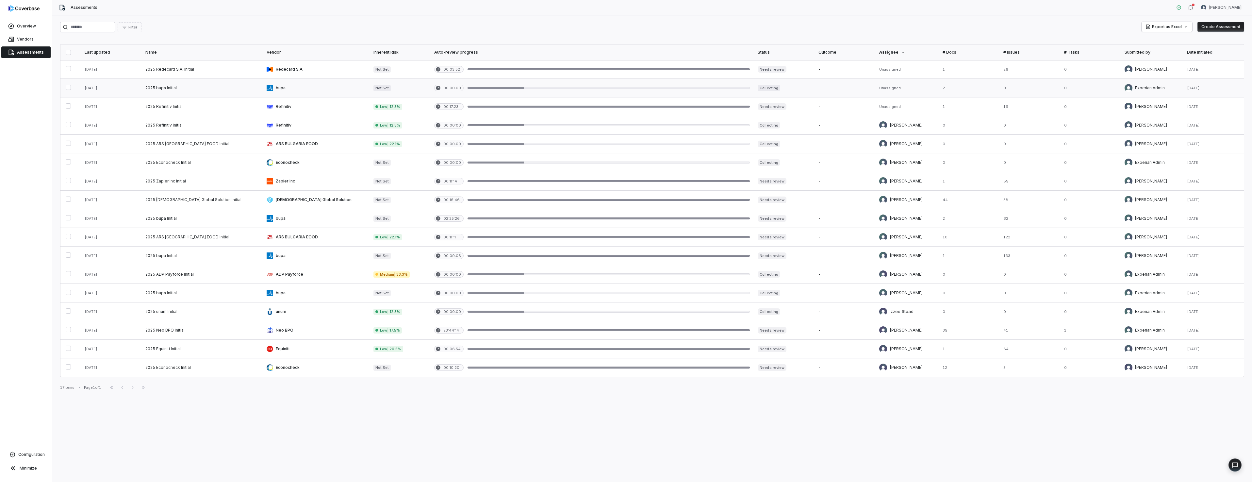
click at [165, 89] on link at bounding box center [202, 88] width 121 height 18
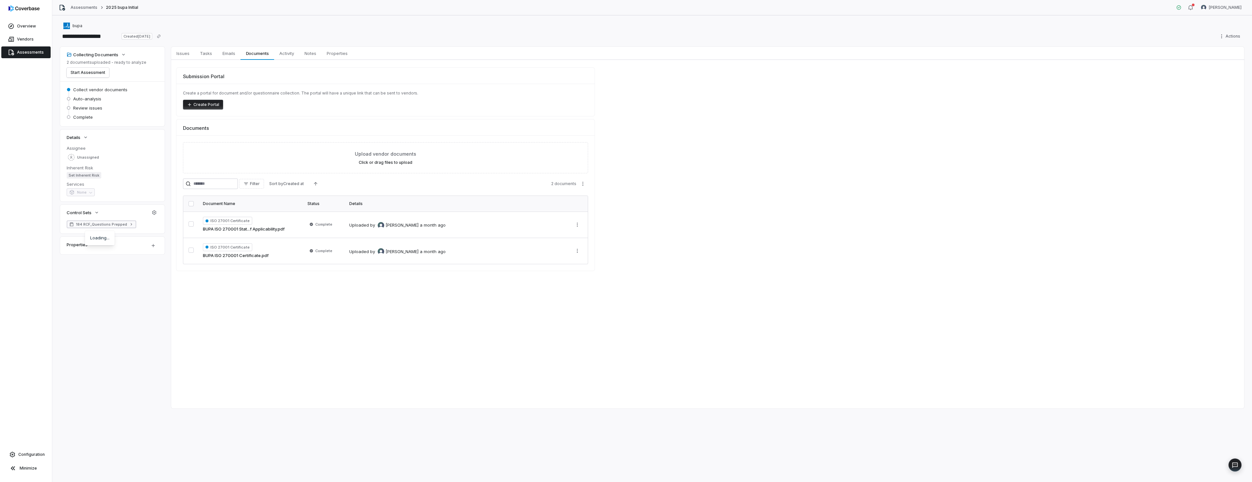
click at [130, 224] on icon at bounding box center [131, 224] width 5 height 5
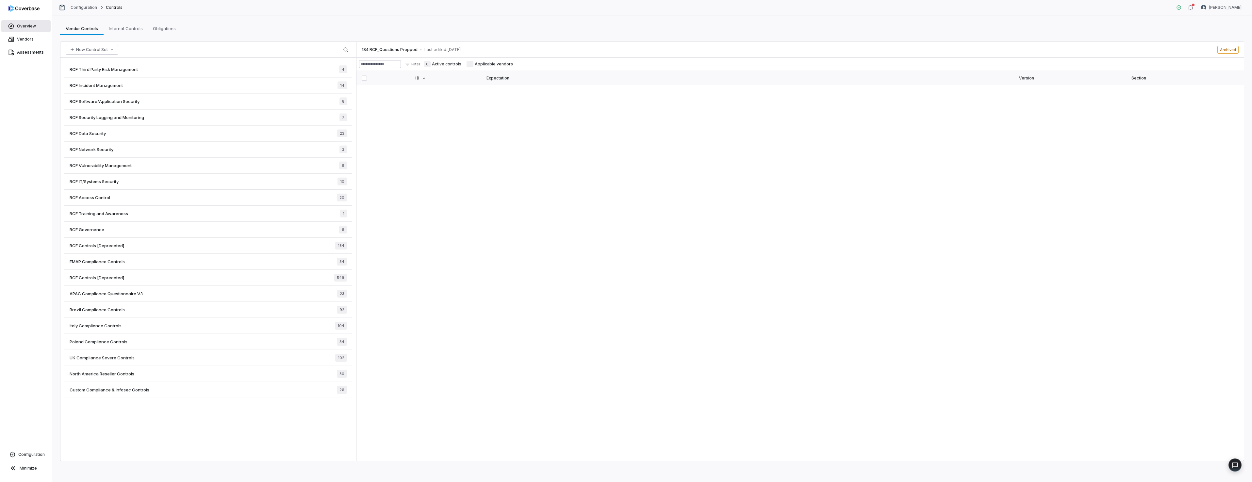
click at [27, 29] on link "Overview" at bounding box center [25, 26] width 49 height 12
